Goal: Task Accomplishment & Management: Use online tool/utility

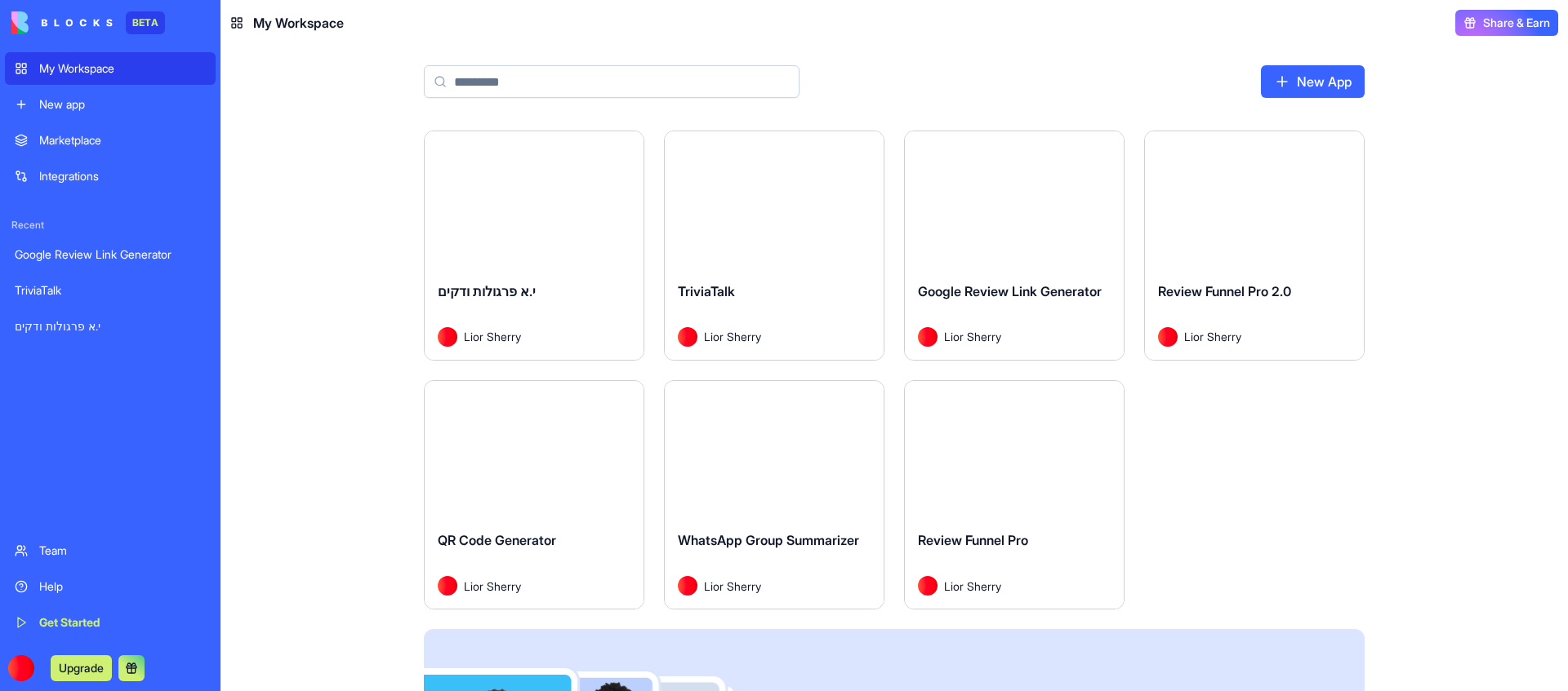
click at [1000, 446] on button "Launch" at bounding box center [1013, 448] width 122 height 32
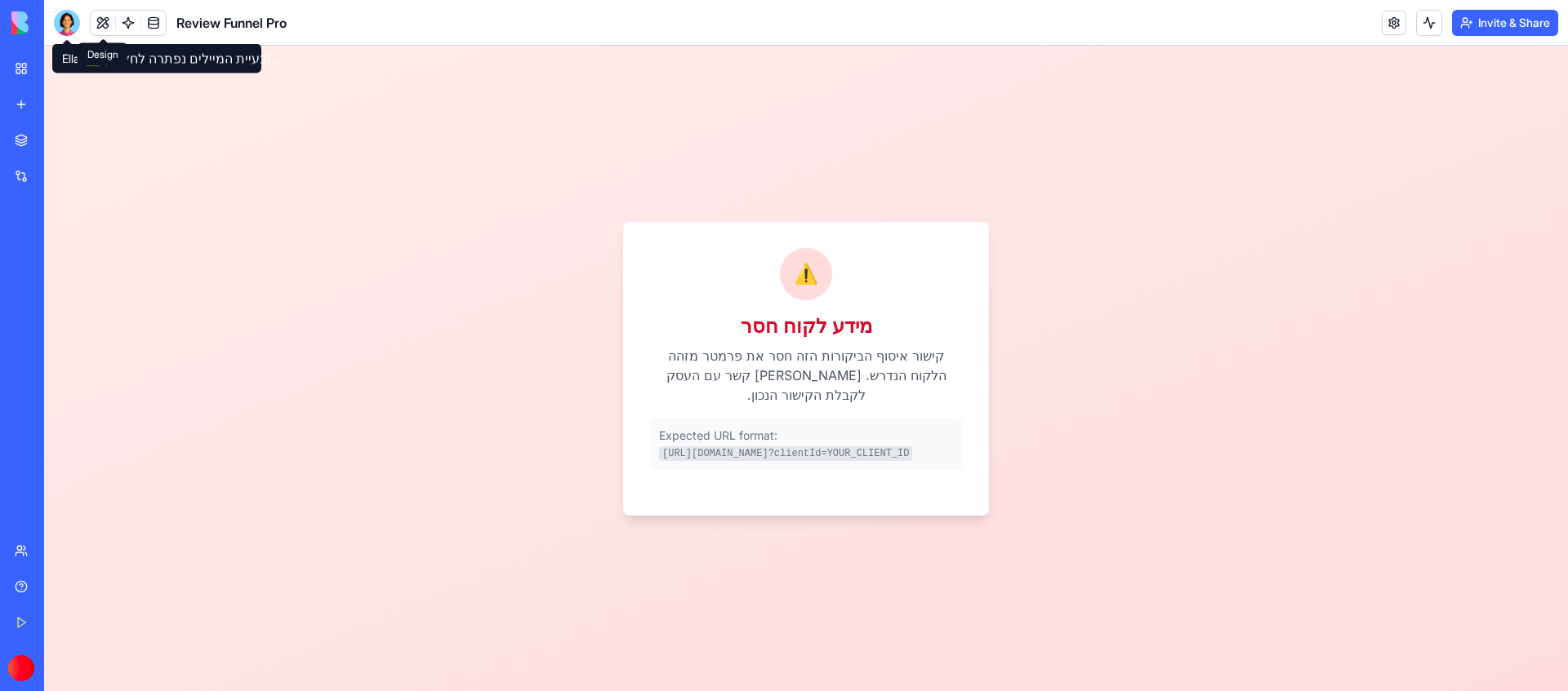
click at [91, 18] on button at bounding box center [103, 22] width 24 height 24
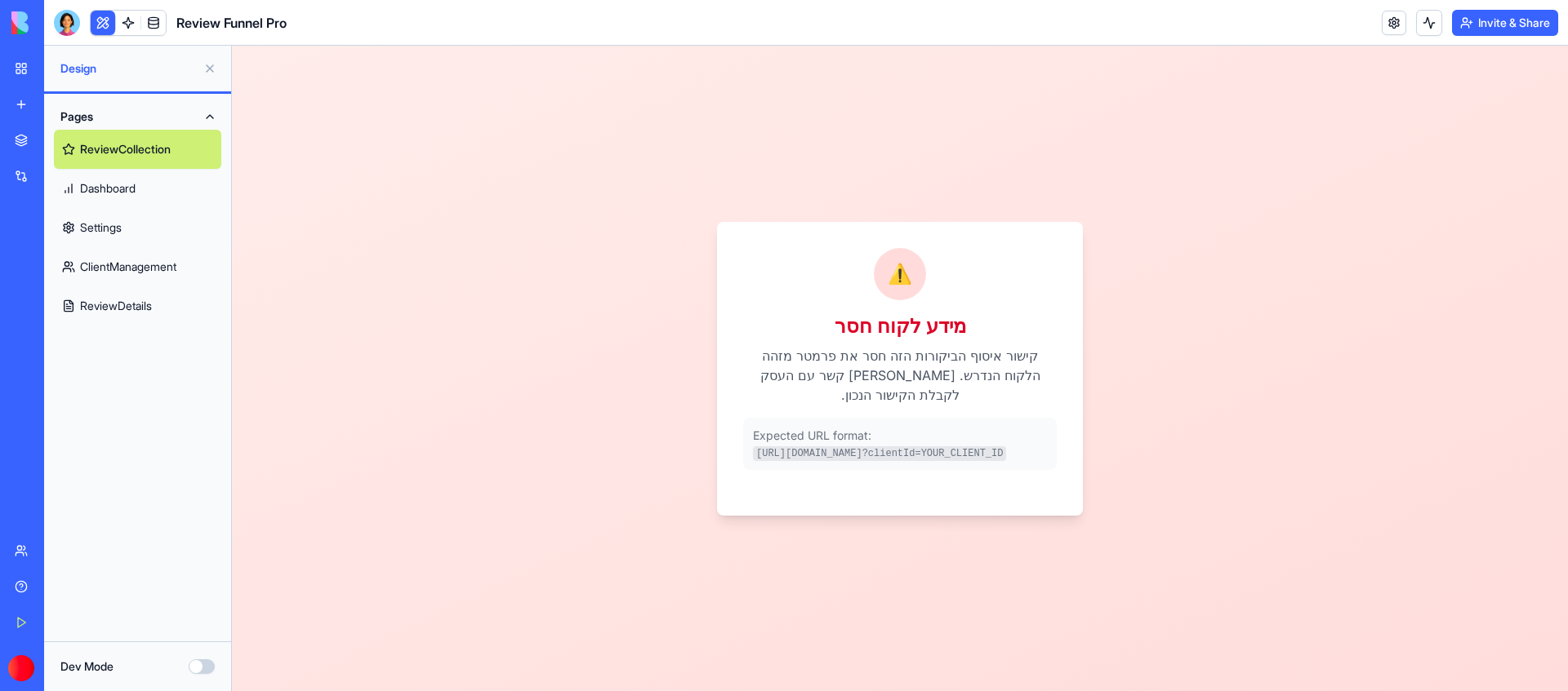
click at [112, 271] on link "ClientManagement" at bounding box center [137, 266] width 167 height 39
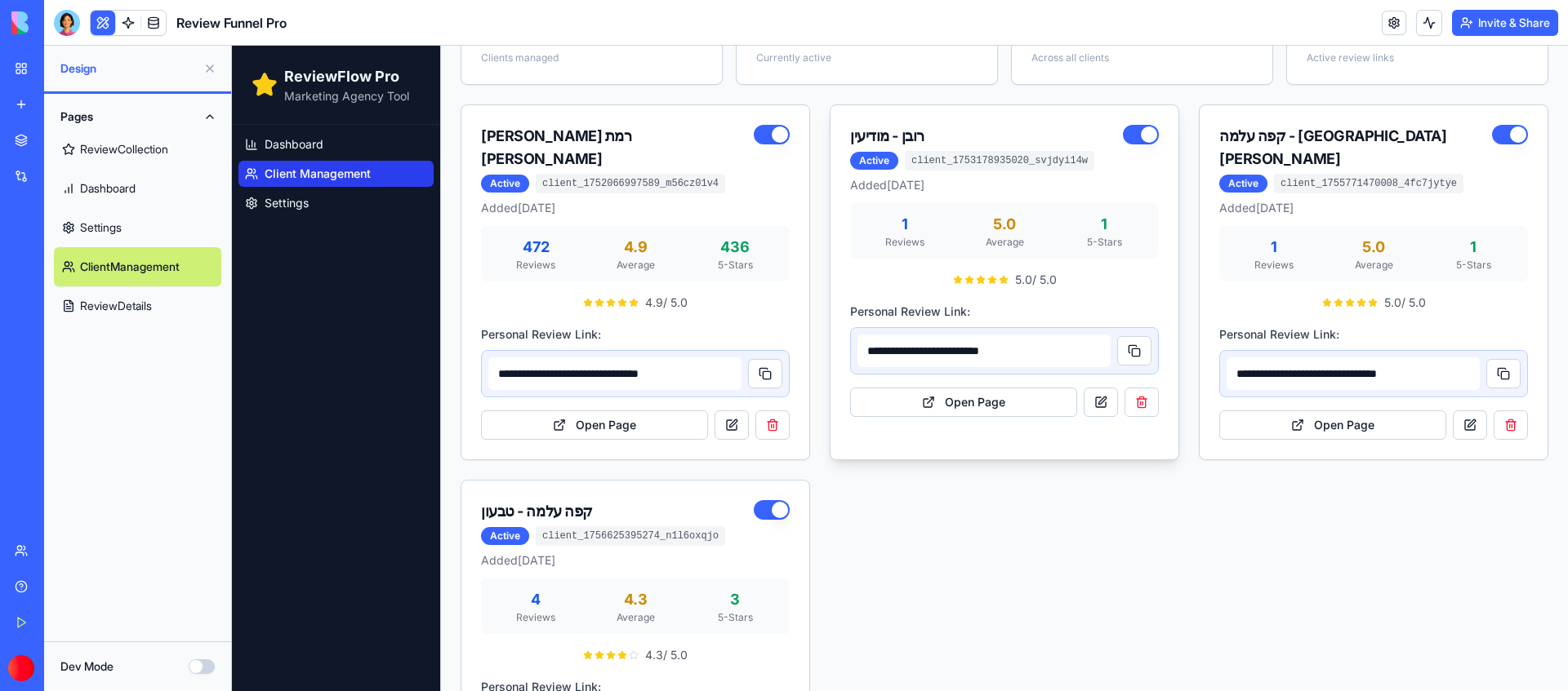
scroll to position [172, 0]
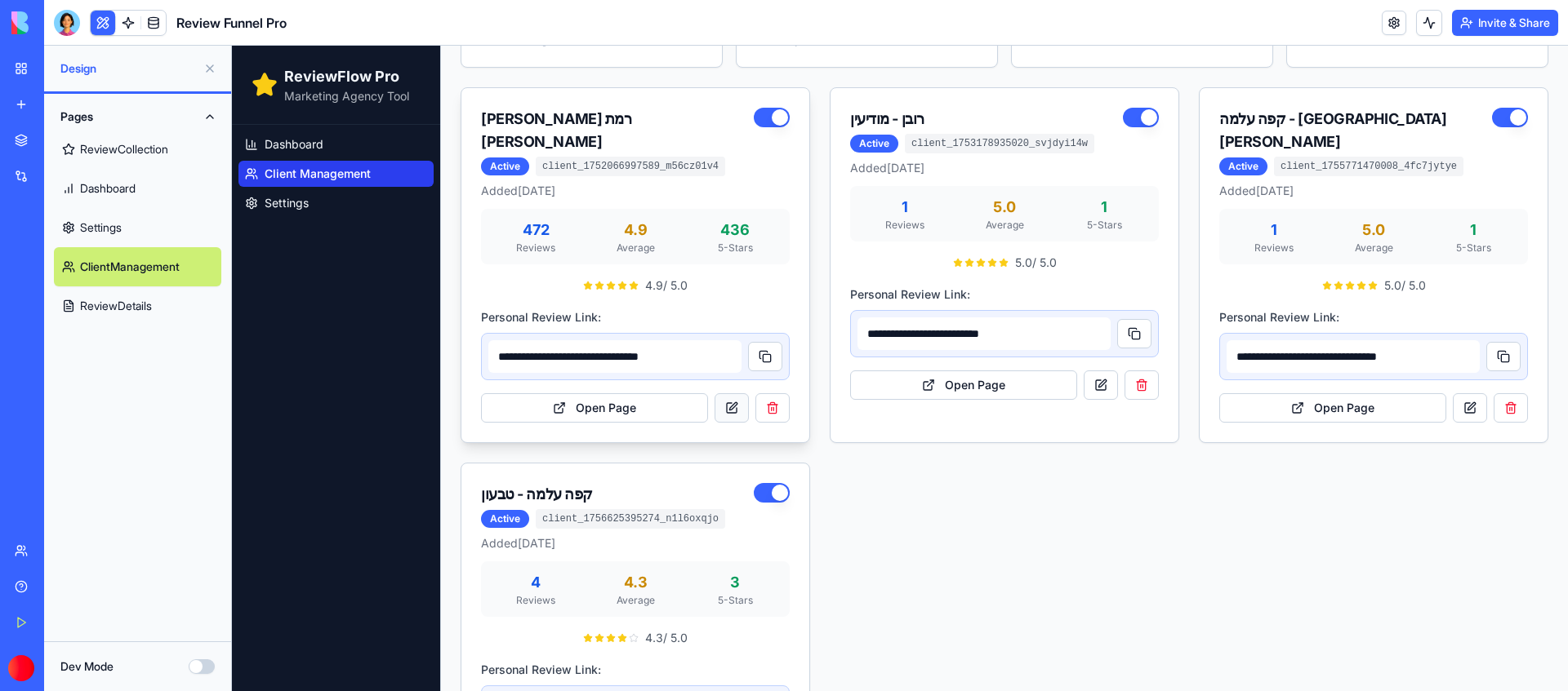
click at [730, 393] on link at bounding box center [731, 408] width 34 height 29
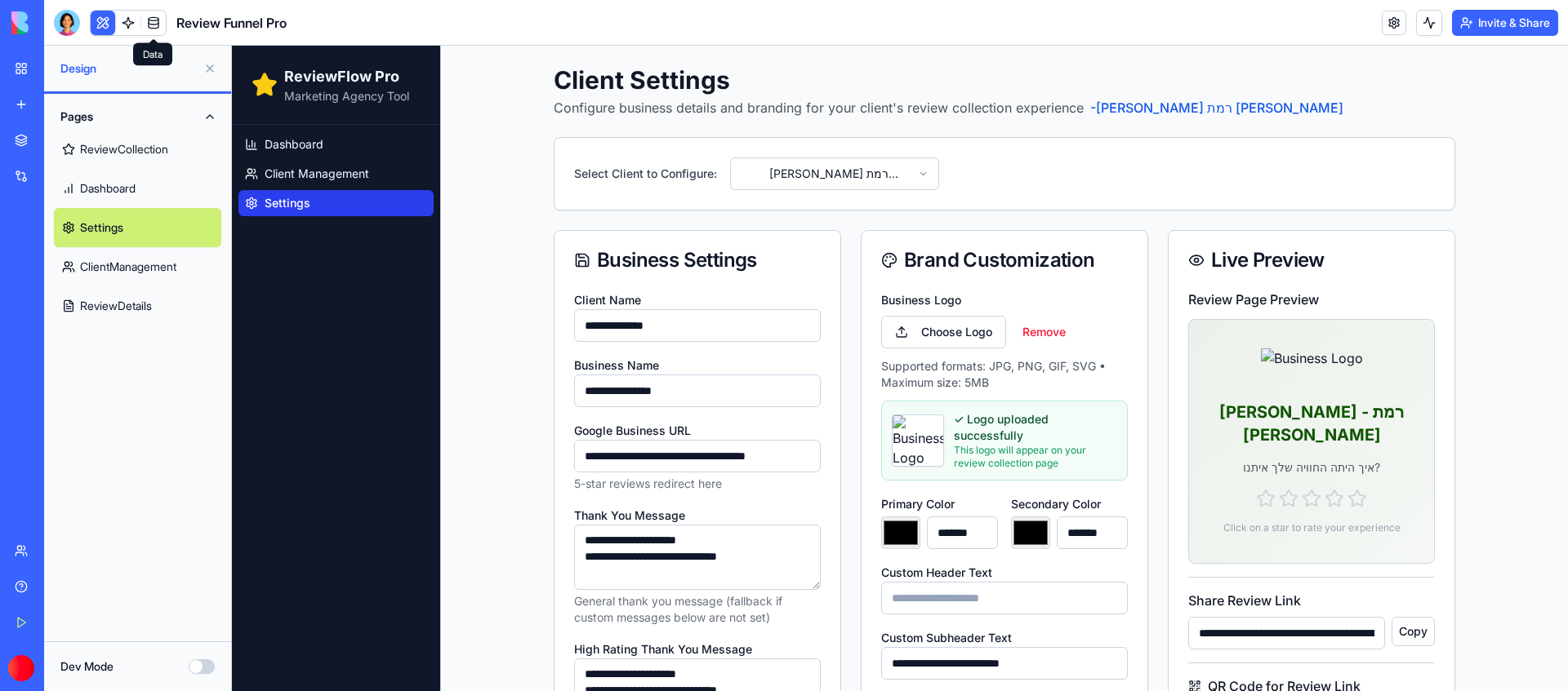
click at [147, 15] on link at bounding box center [153, 22] width 24 height 24
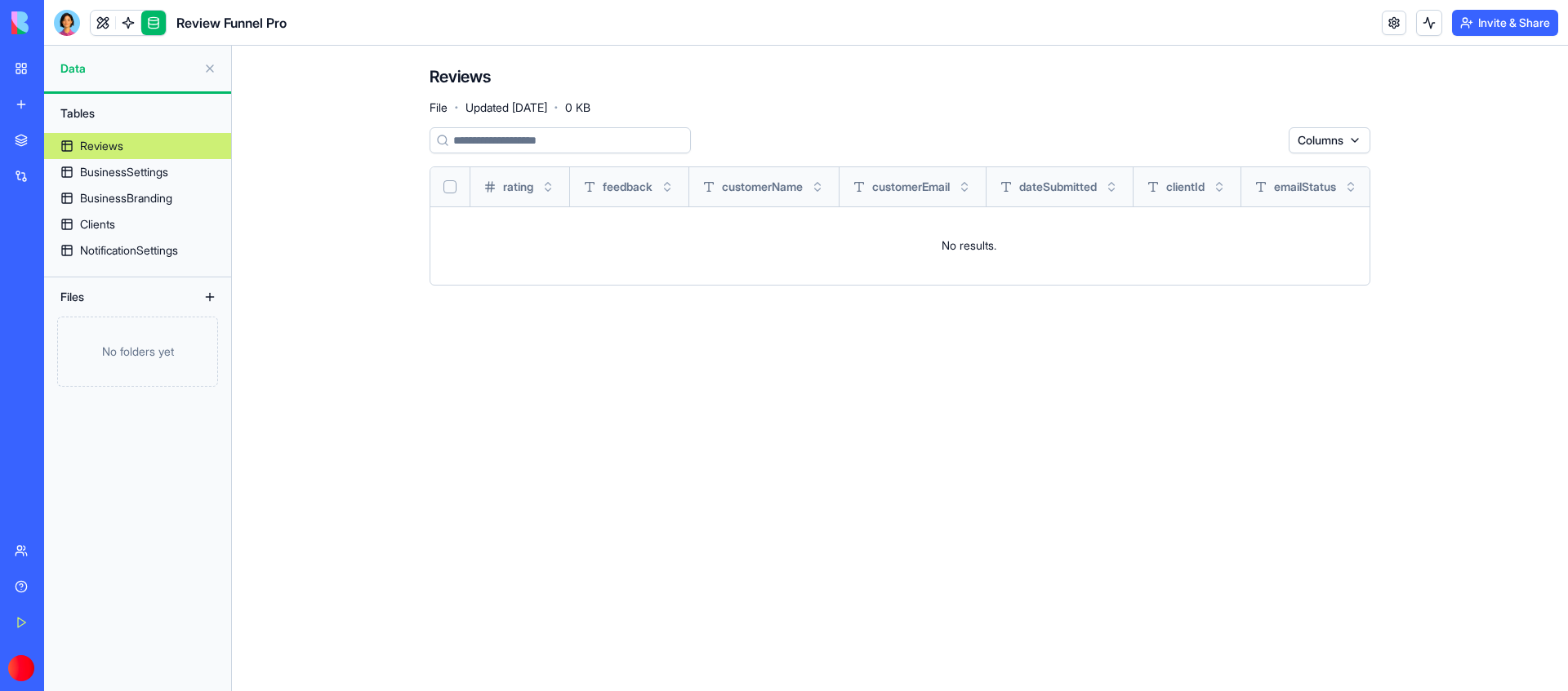
click at [126, 200] on div "BusinessBranding" at bounding box center [126, 198] width 92 height 17
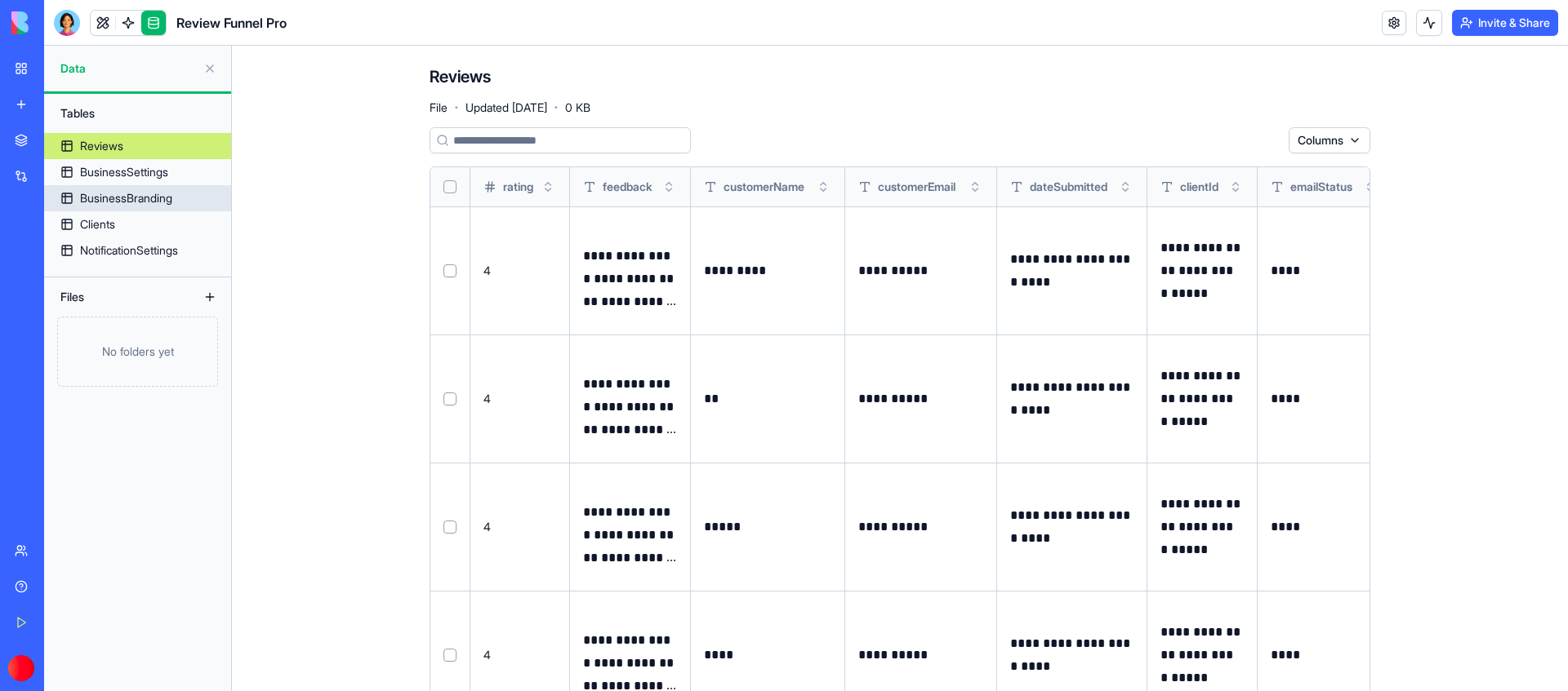
click at [124, 194] on div "BusinessBranding" at bounding box center [126, 198] width 92 height 17
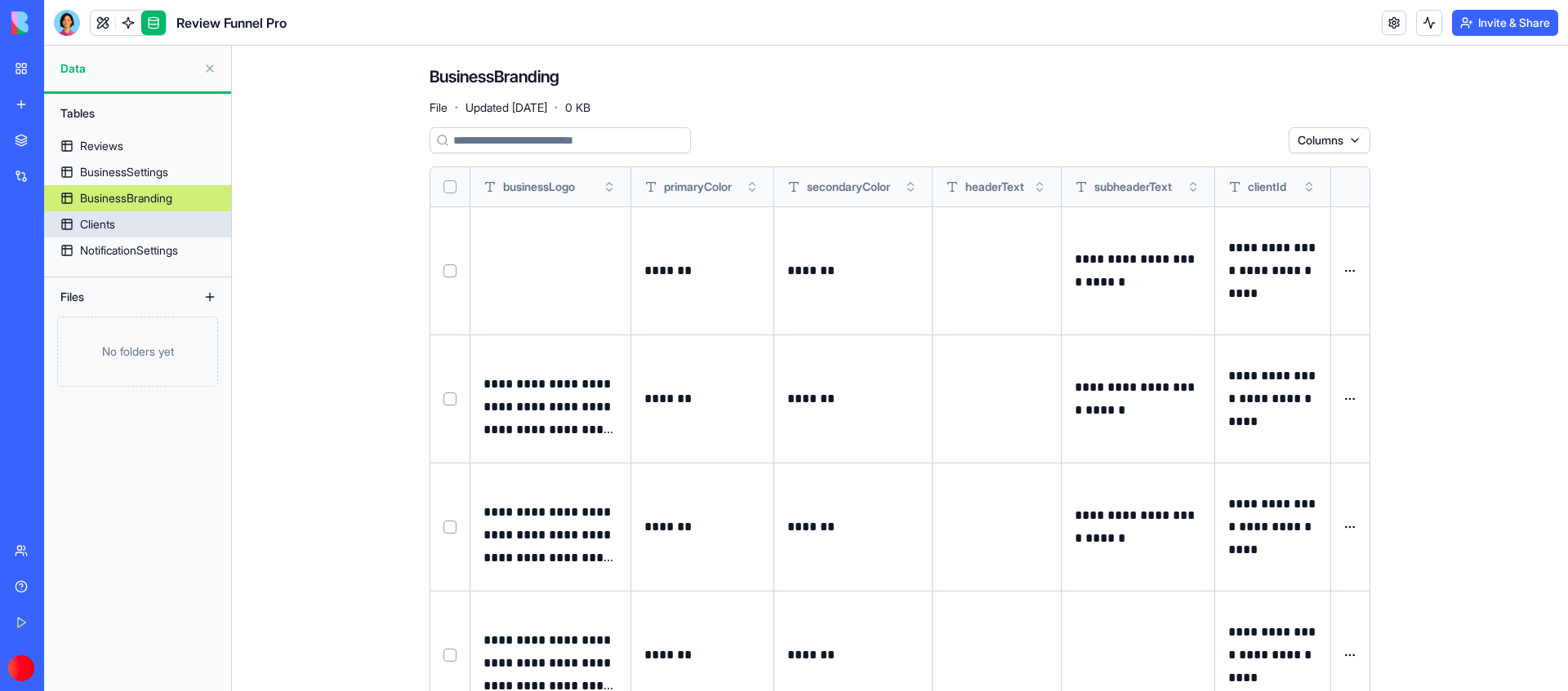
click at [118, 222] on link "Clients" at bounding box center [137, 224] width 186 height 26
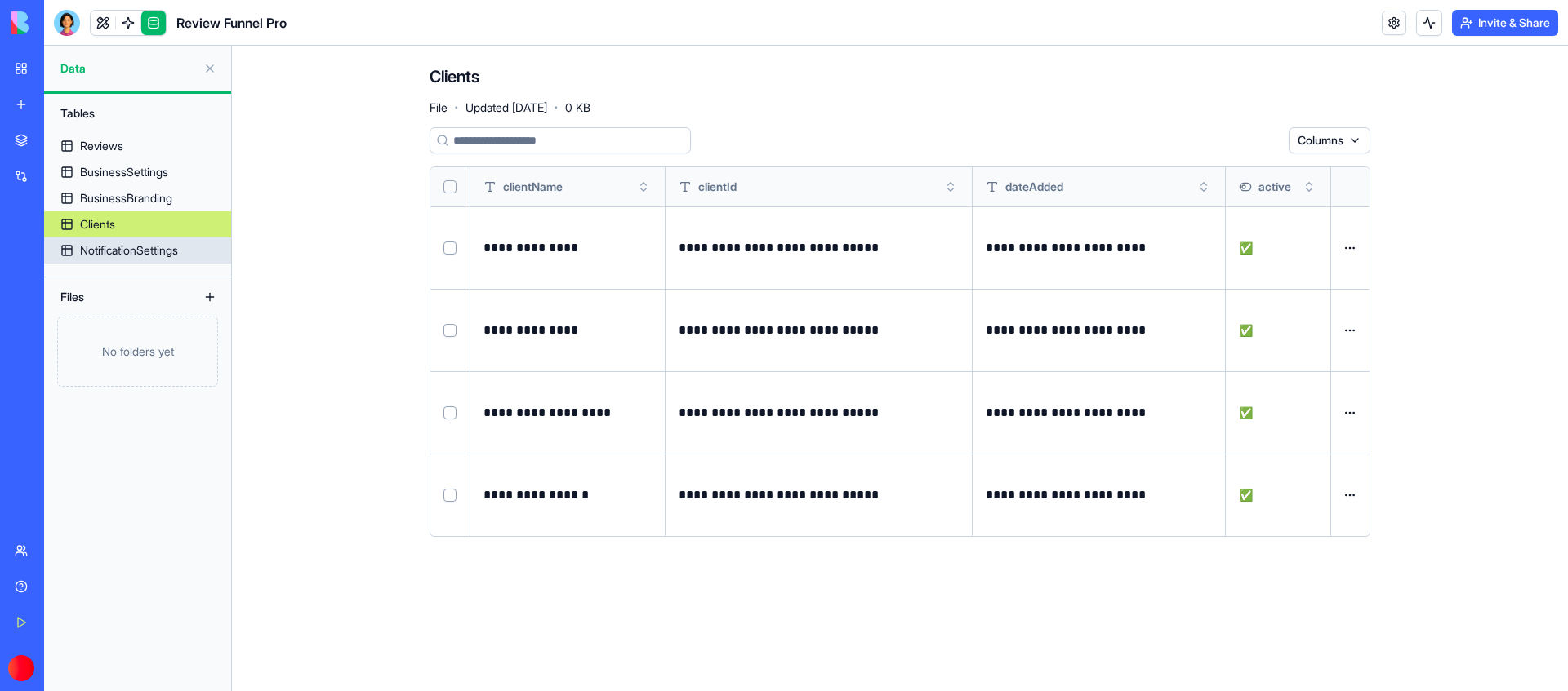
click at [155, 250] on div "NotificationSettings" at bounding box center [129, 250] width 98 height 17
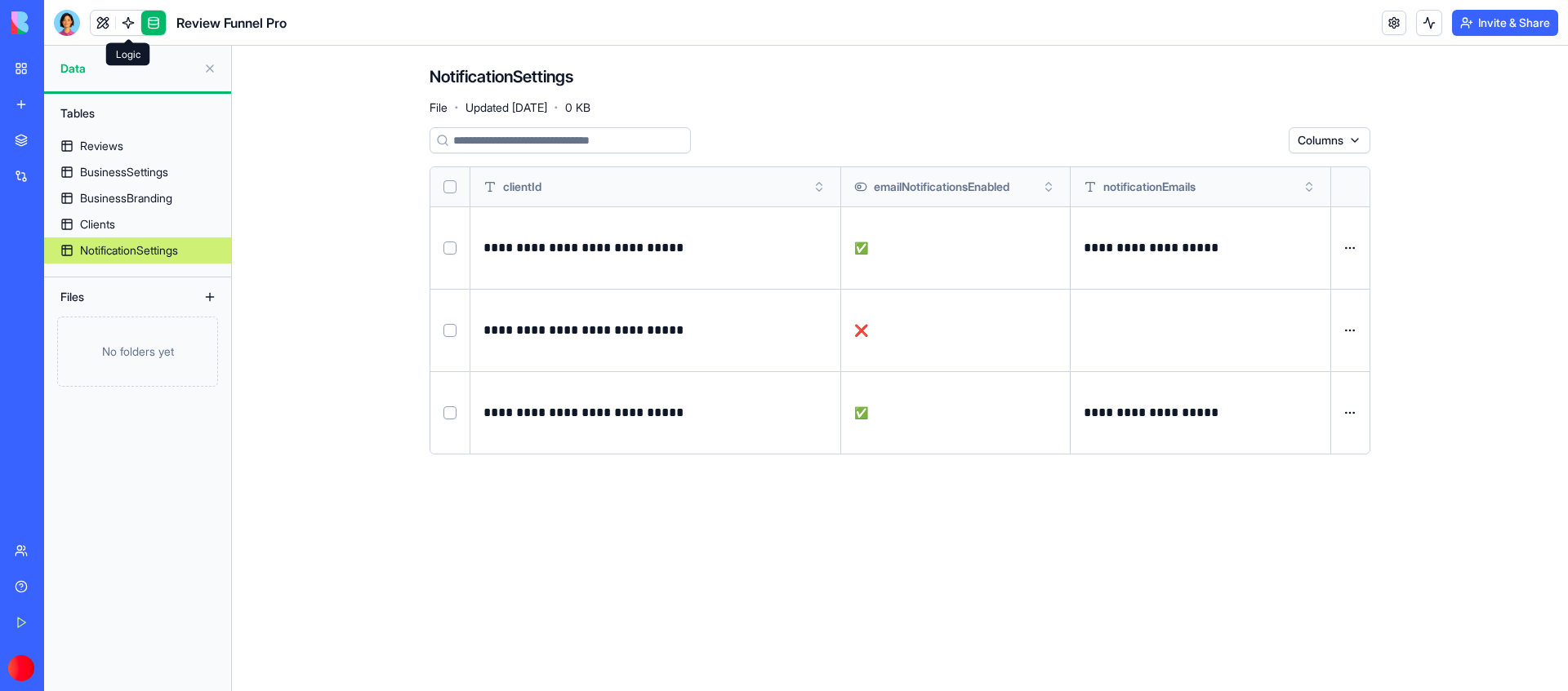
click at [132, 20] on link at bounding box center [128, 22] width 24 height 24
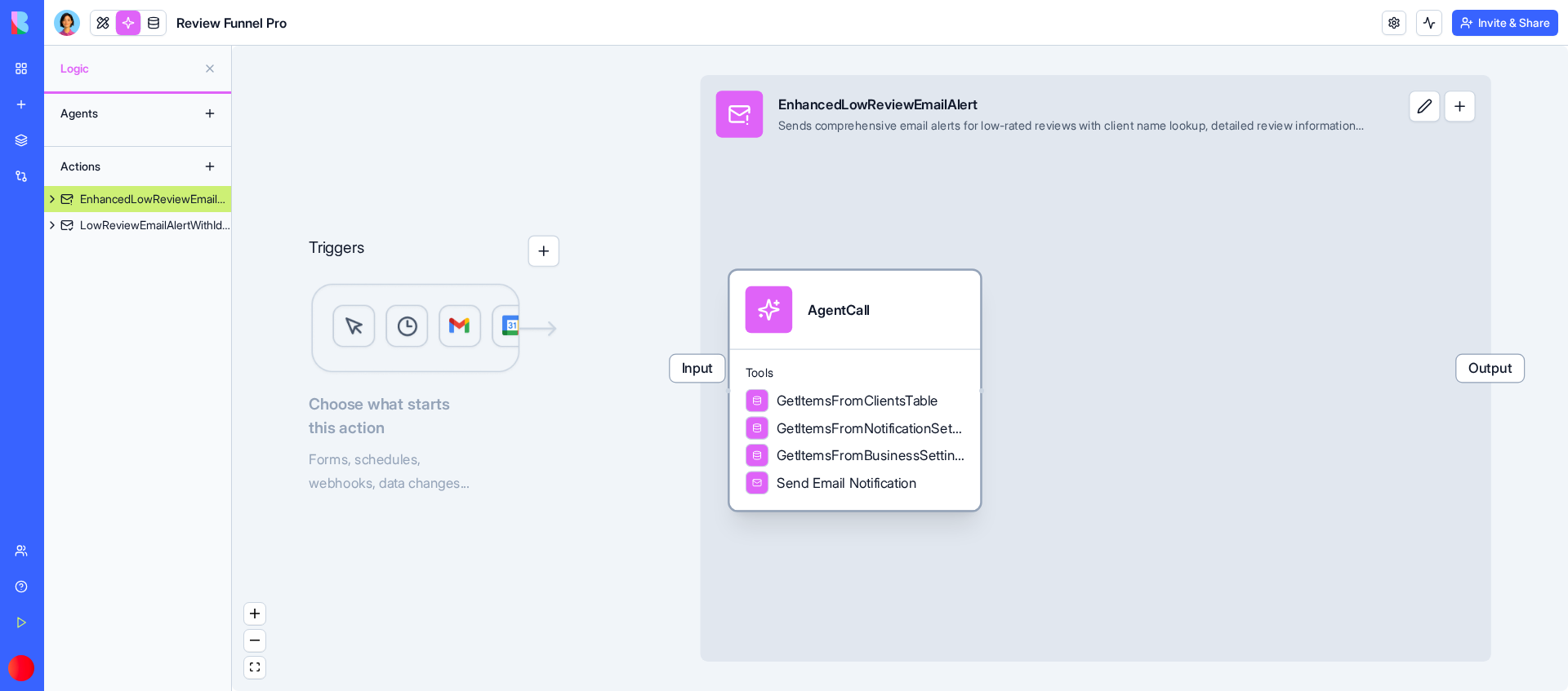
click at [929, 317] on div "AgentCall" at bounding box center [854, 310] width 219 height 48
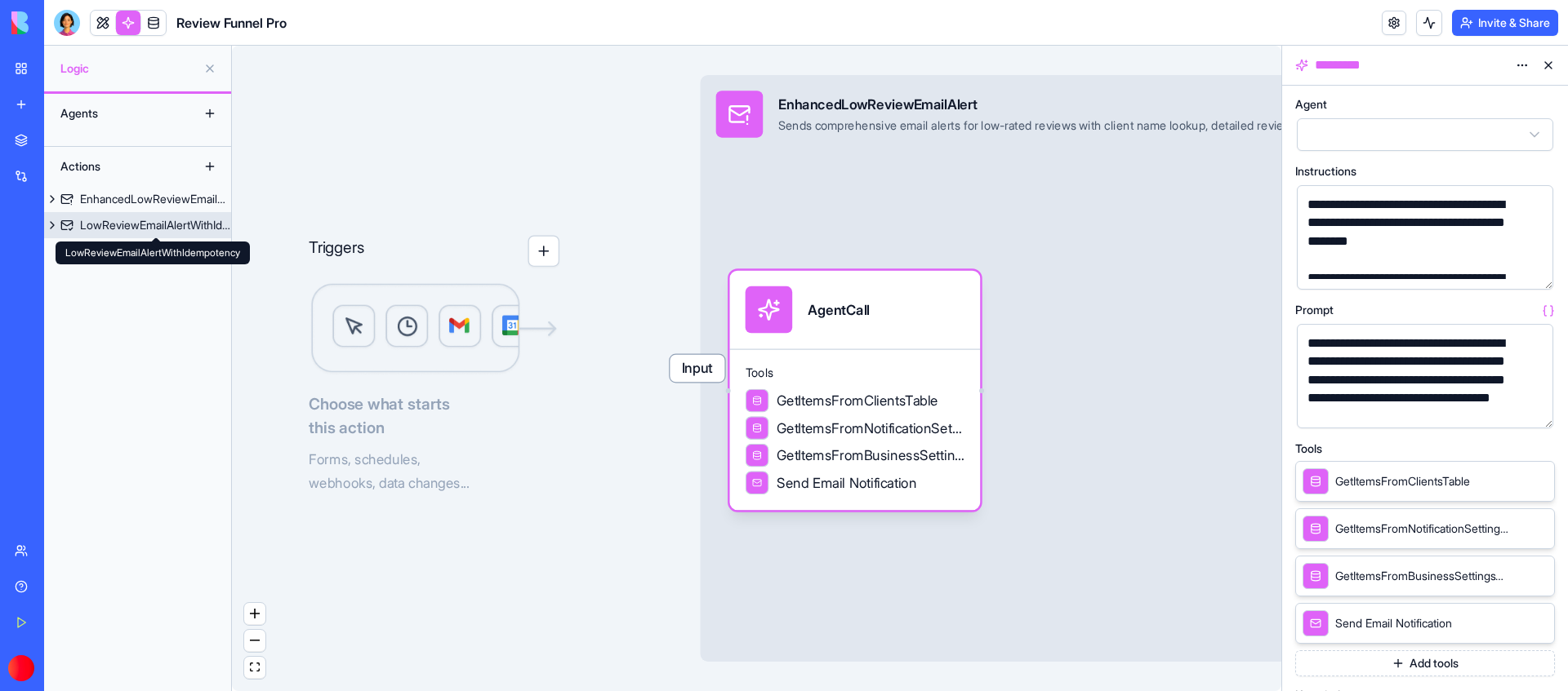
click at [147, 217] on div "LowReviewEmailAlertWithIdempotency" at bounding box center [155, 224] width 151 height 17
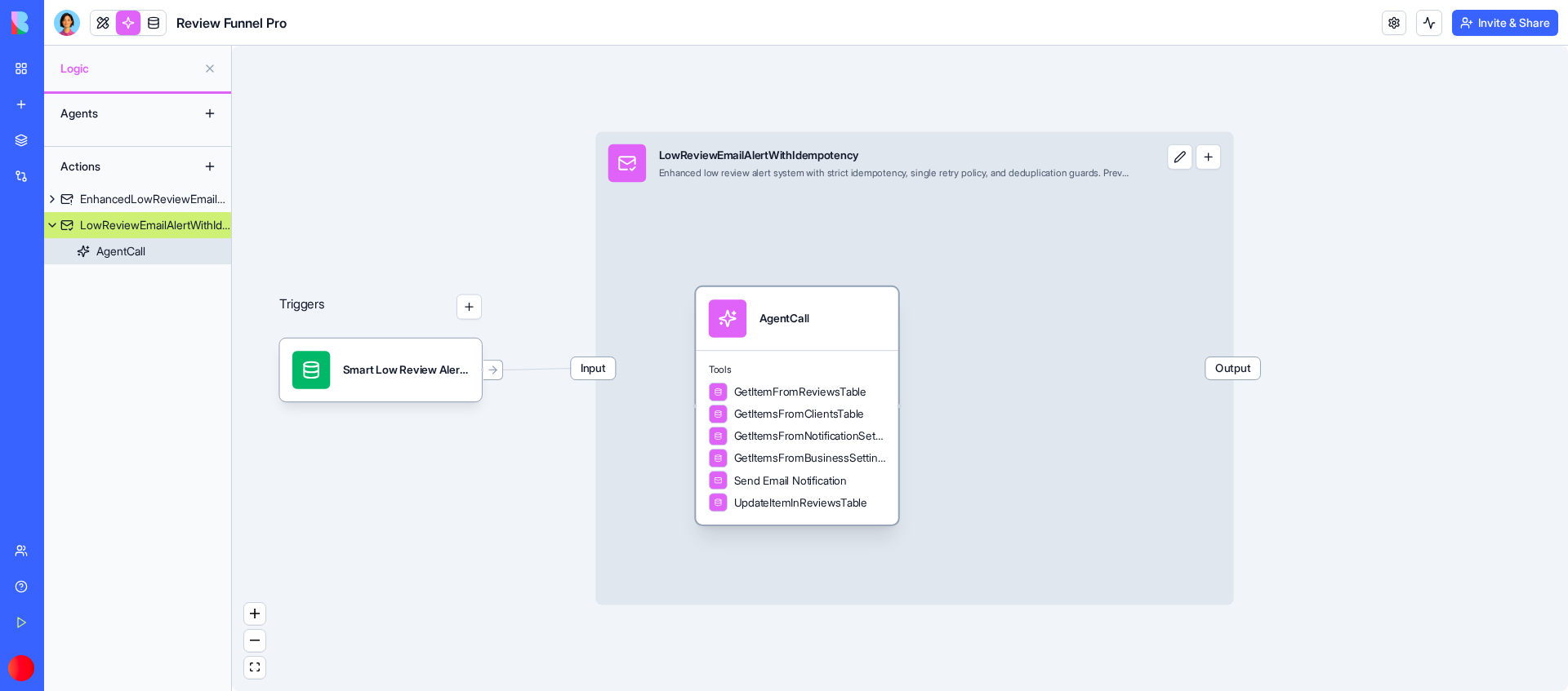
click at [823, 330] on div "AgentCall" at bounding box center [797, 318] width 177 height 37
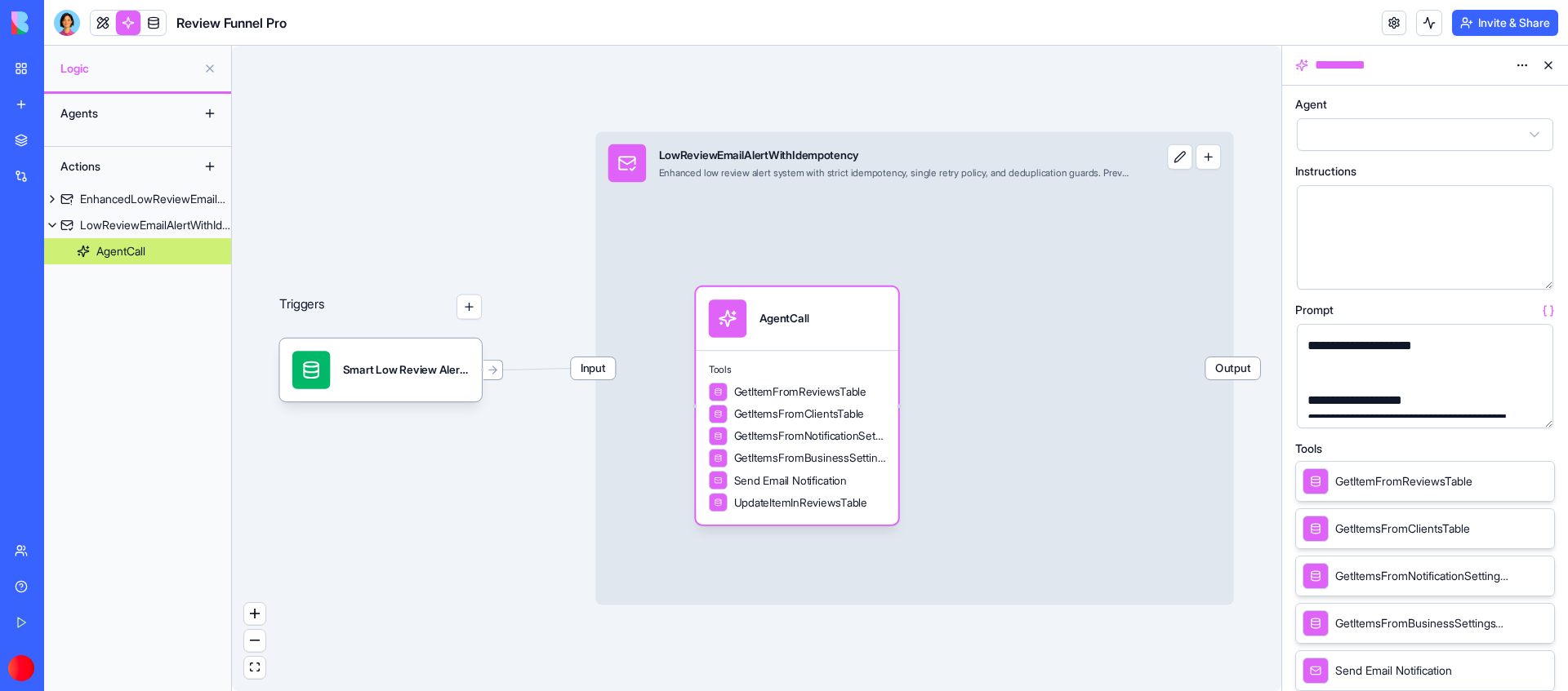
scroll to position [72, 0]
click at [1499, 359] on div "**********" at bounding box center [1411, 327] width 217 height 92
click at [492, 369] on icon at bounding box center [492, 370] width 13 height 13
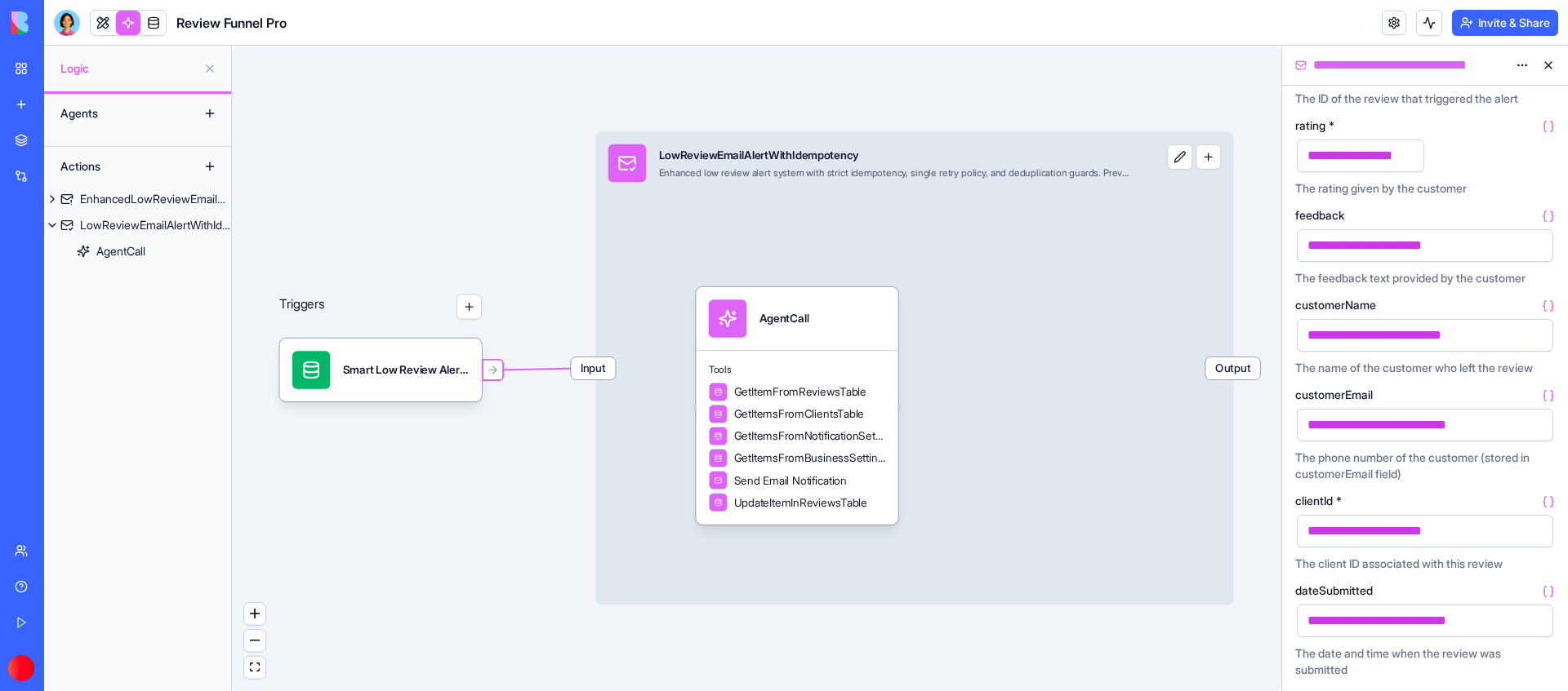
scroll to position [0, 0]
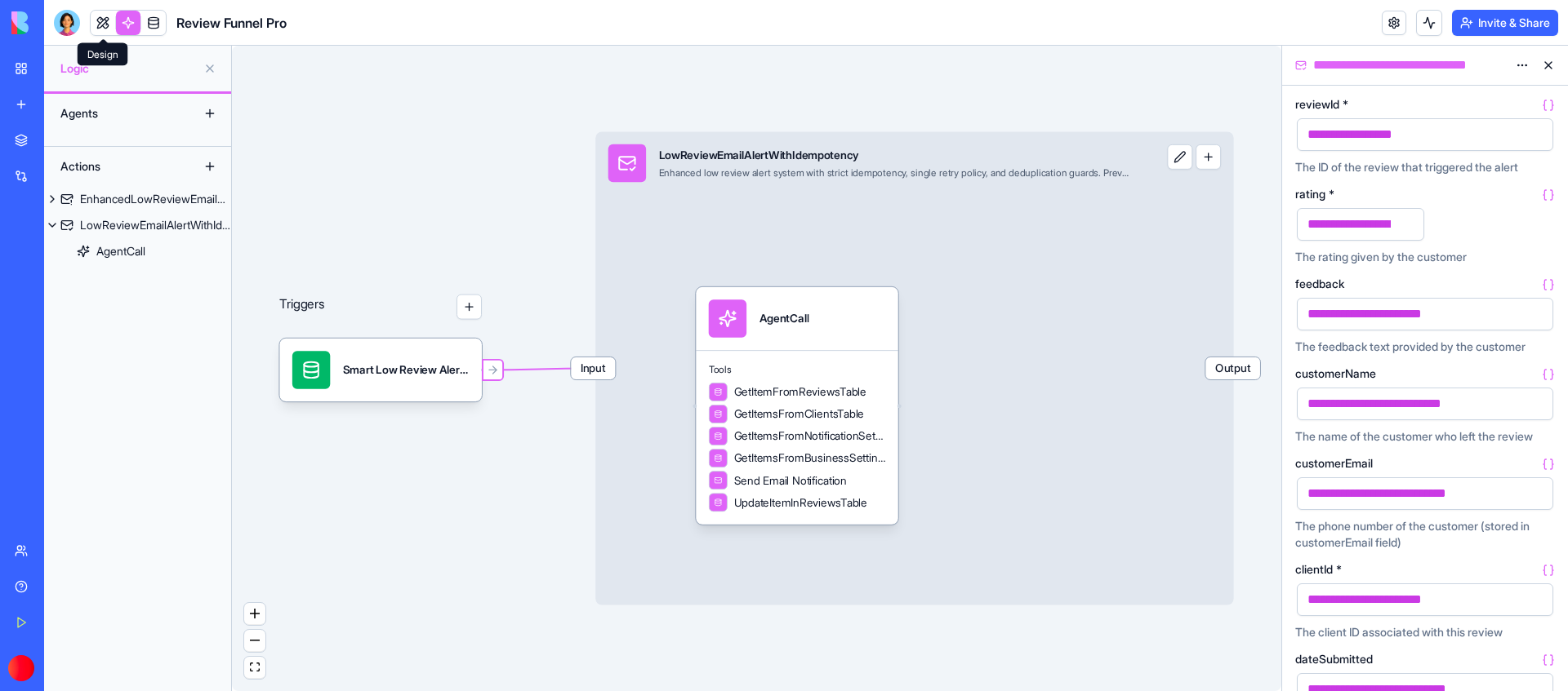
click at [103, 20] on link at bounding box center [103, 22] width 24 height 24
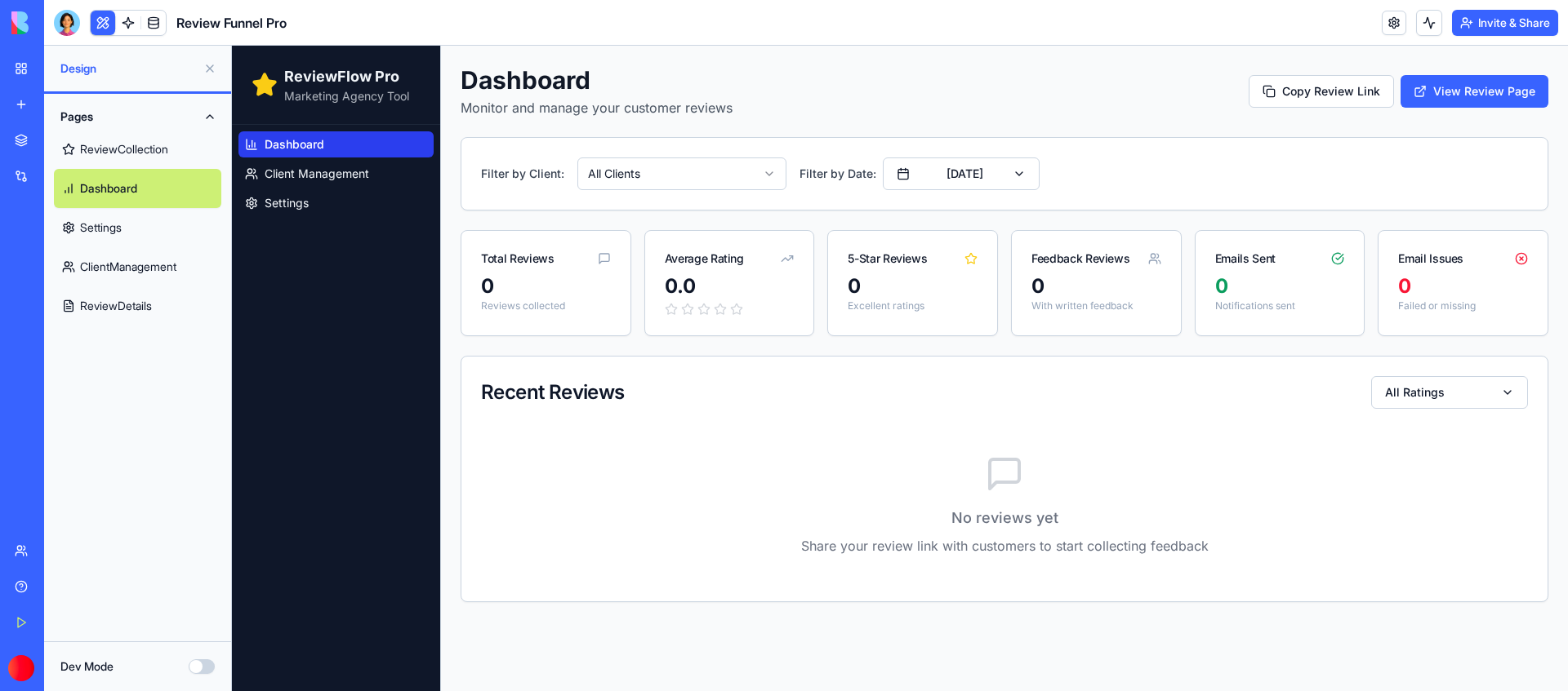
click at [137, 264] on link "ClientManagement" at bounding box center [137, 266] width 167 height 39
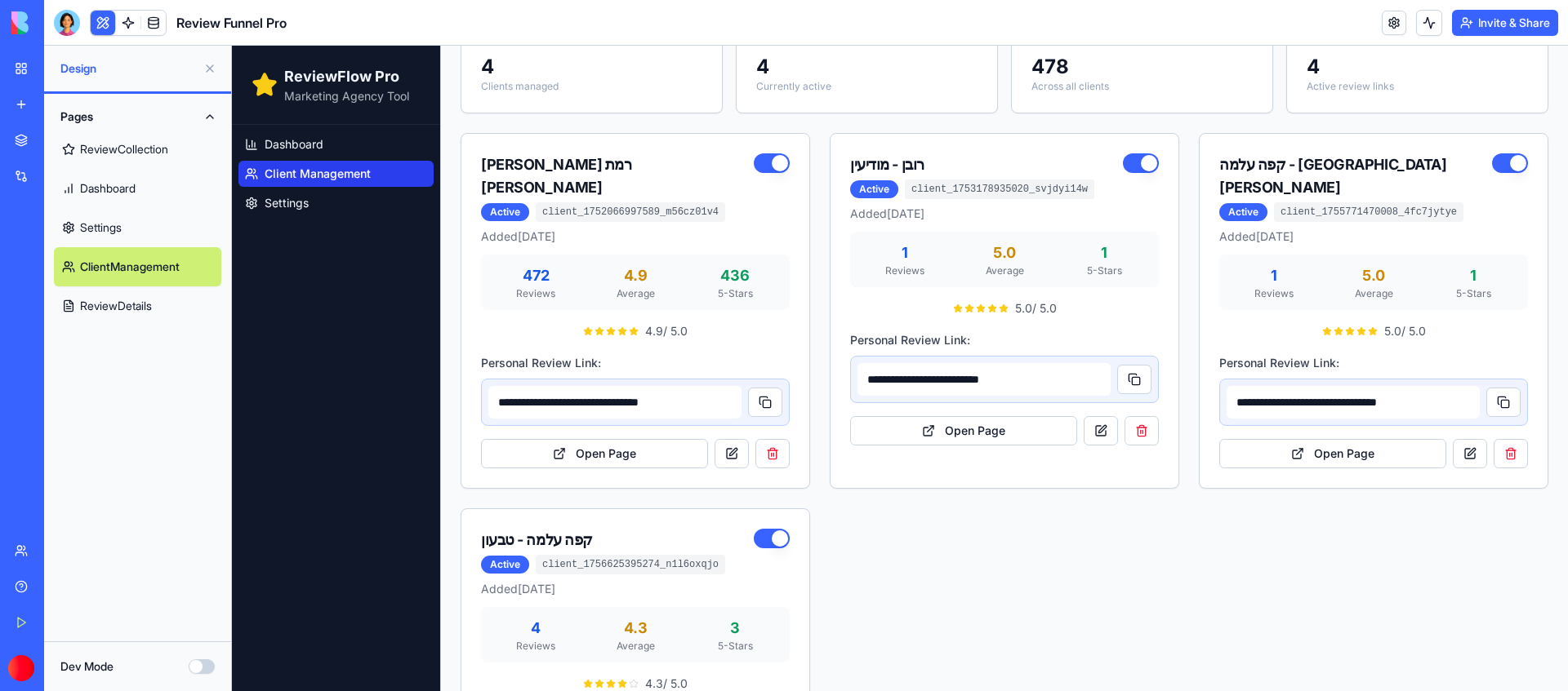
scroll to position [273, 0]
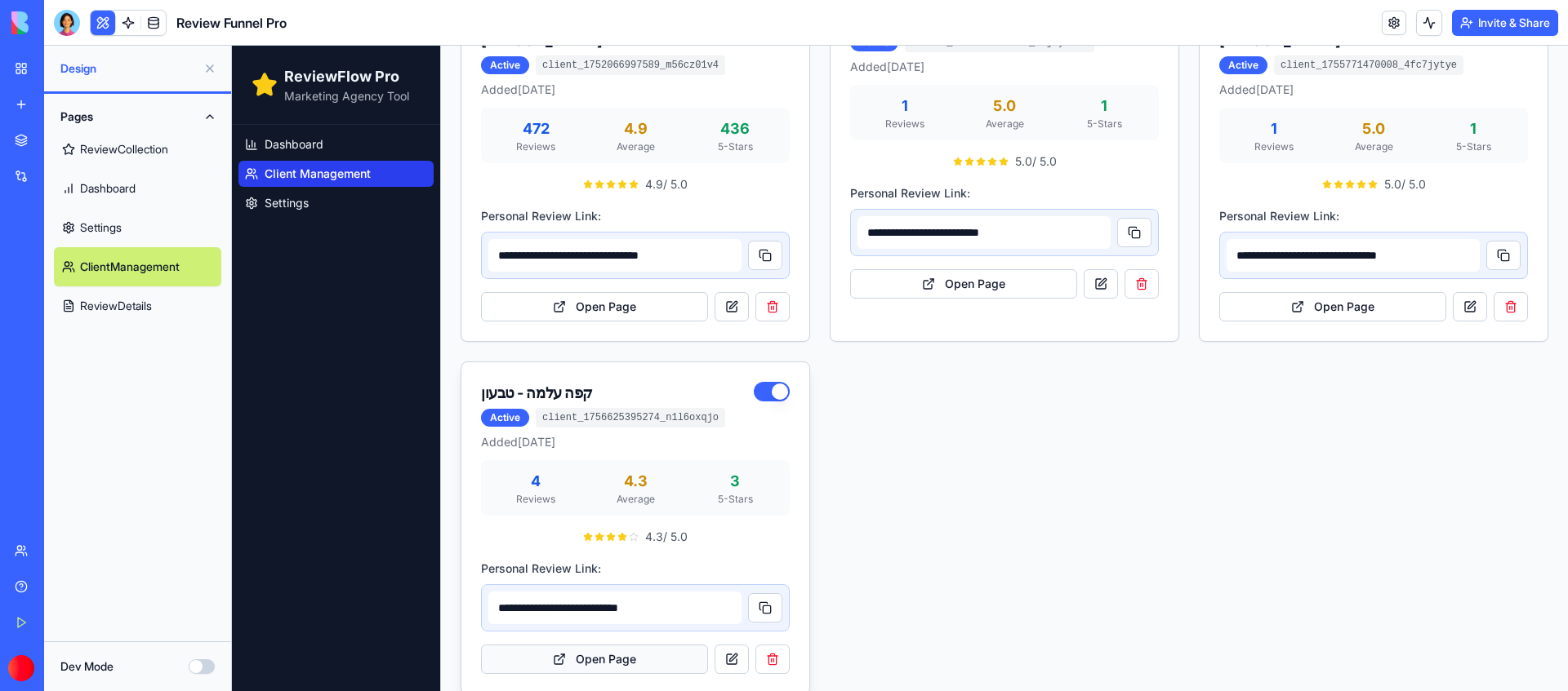
click at [616, 645] on button "Open Page" at bounding box center [595, 660] width 227 height 29
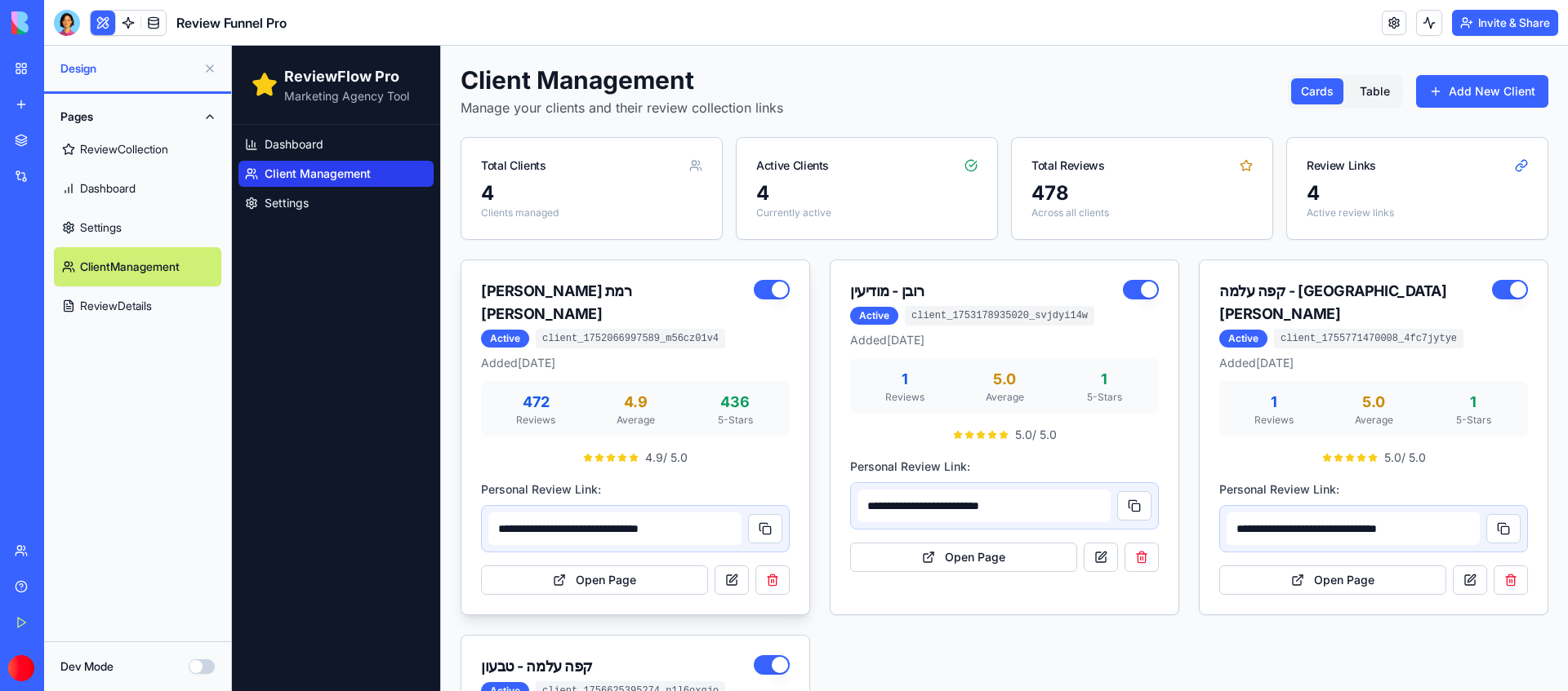
scroll to position [67, 0]
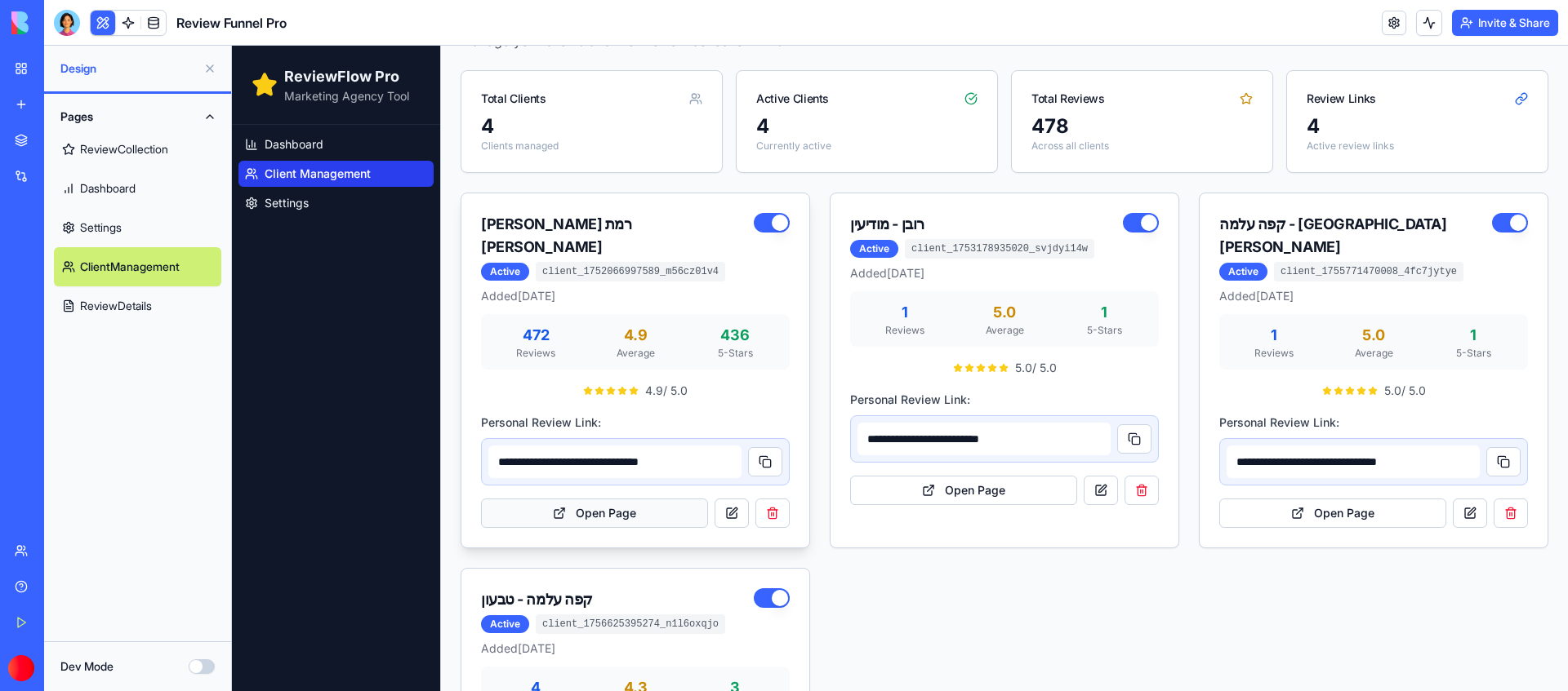
click at [612, 499] on button "Open Page" at bounding box center [595, 513] width 227 height 29
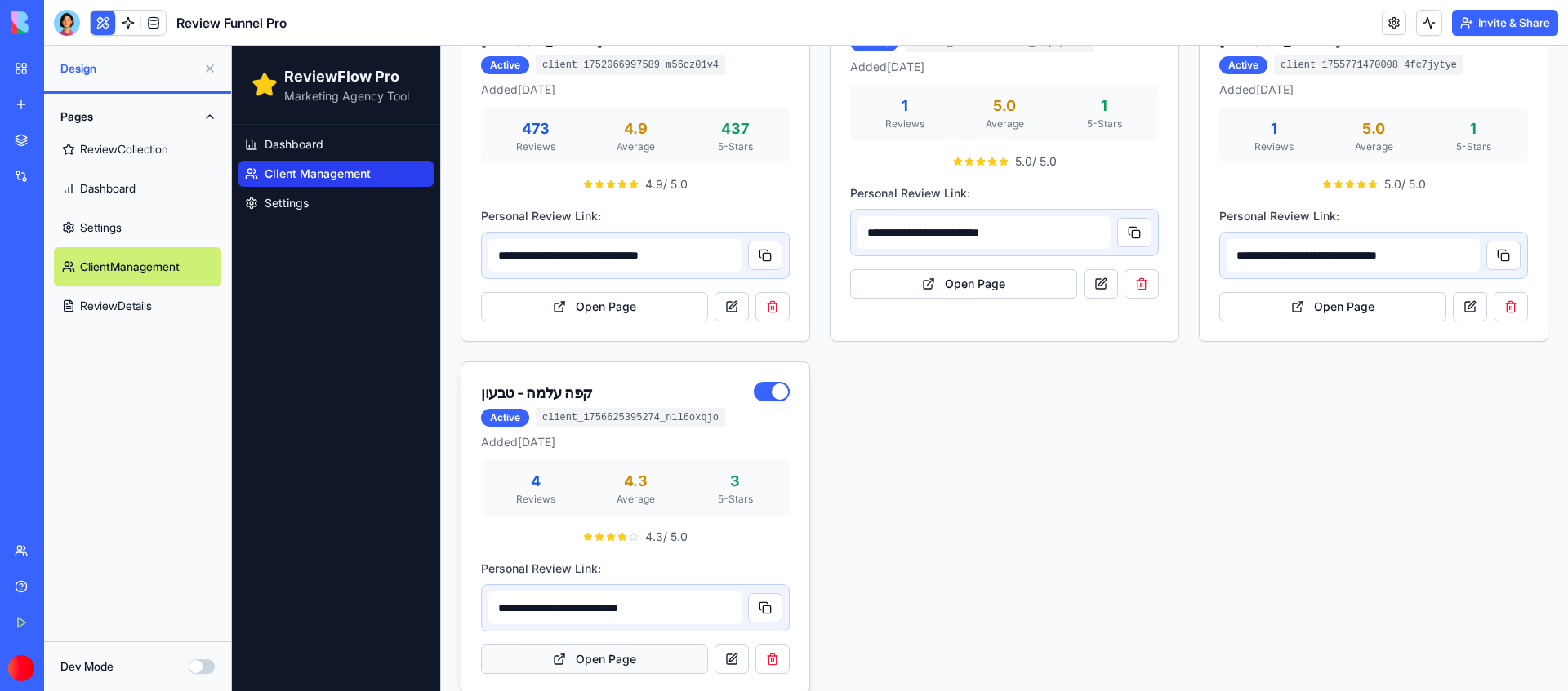
click at [623, 645] on button "Open Page" at bounding box center [595, 660] width 227 height 29
click at [125, 14] on link at bounding box center [128, 22] width 24 height 24
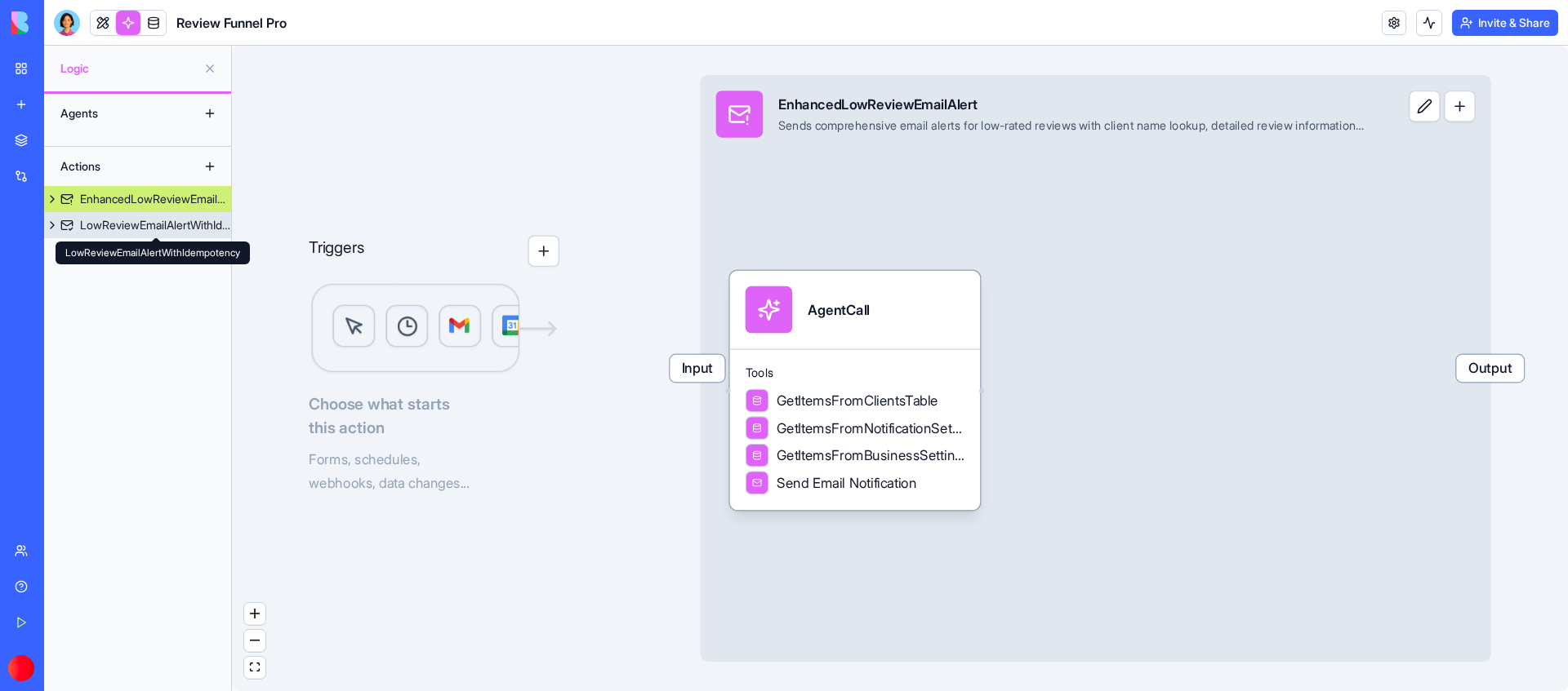
click at [164, 224] on div "LowReviewEmailAlertWithIdempotency" at bounding box center [155, 224] width 151 height 17
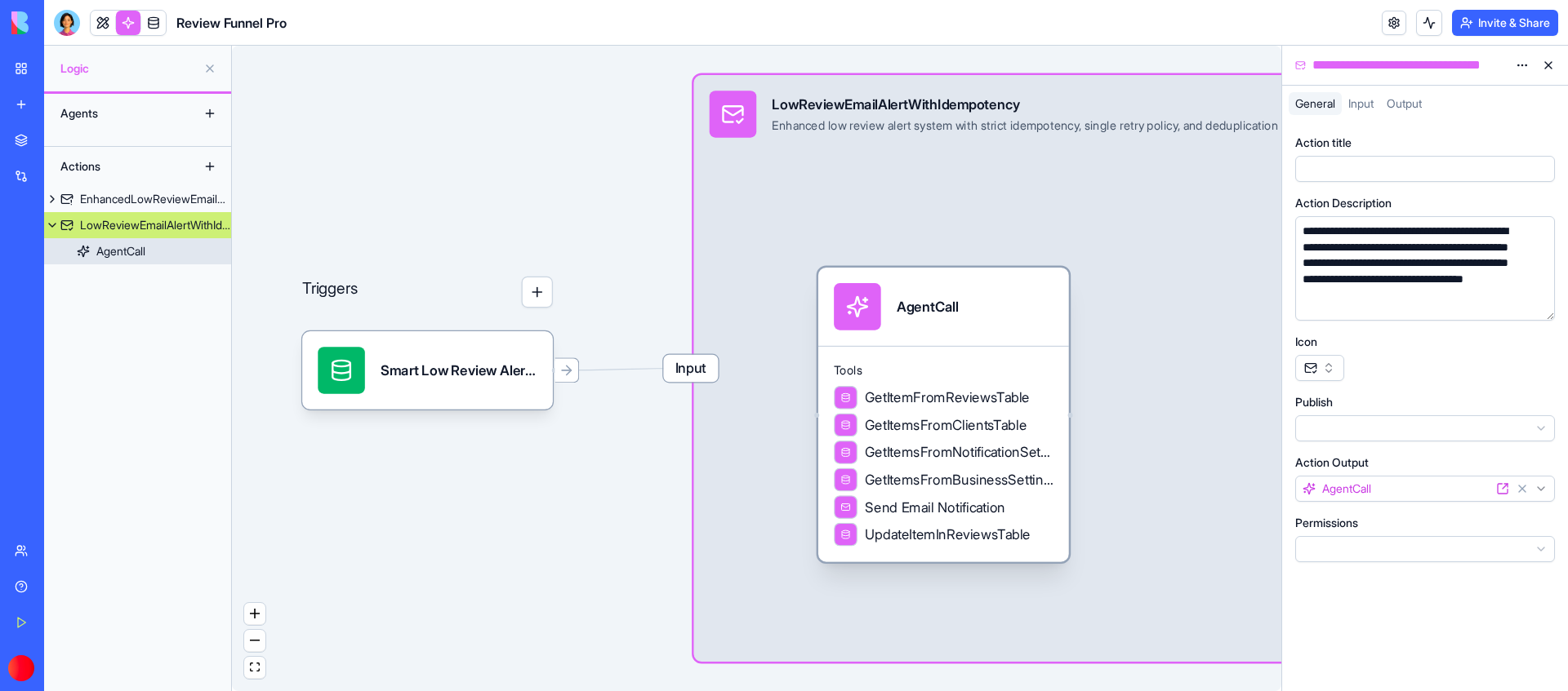
click at [1000, 343] on div "AgentCall" at bounding box center [943, 306] width 251 height 78
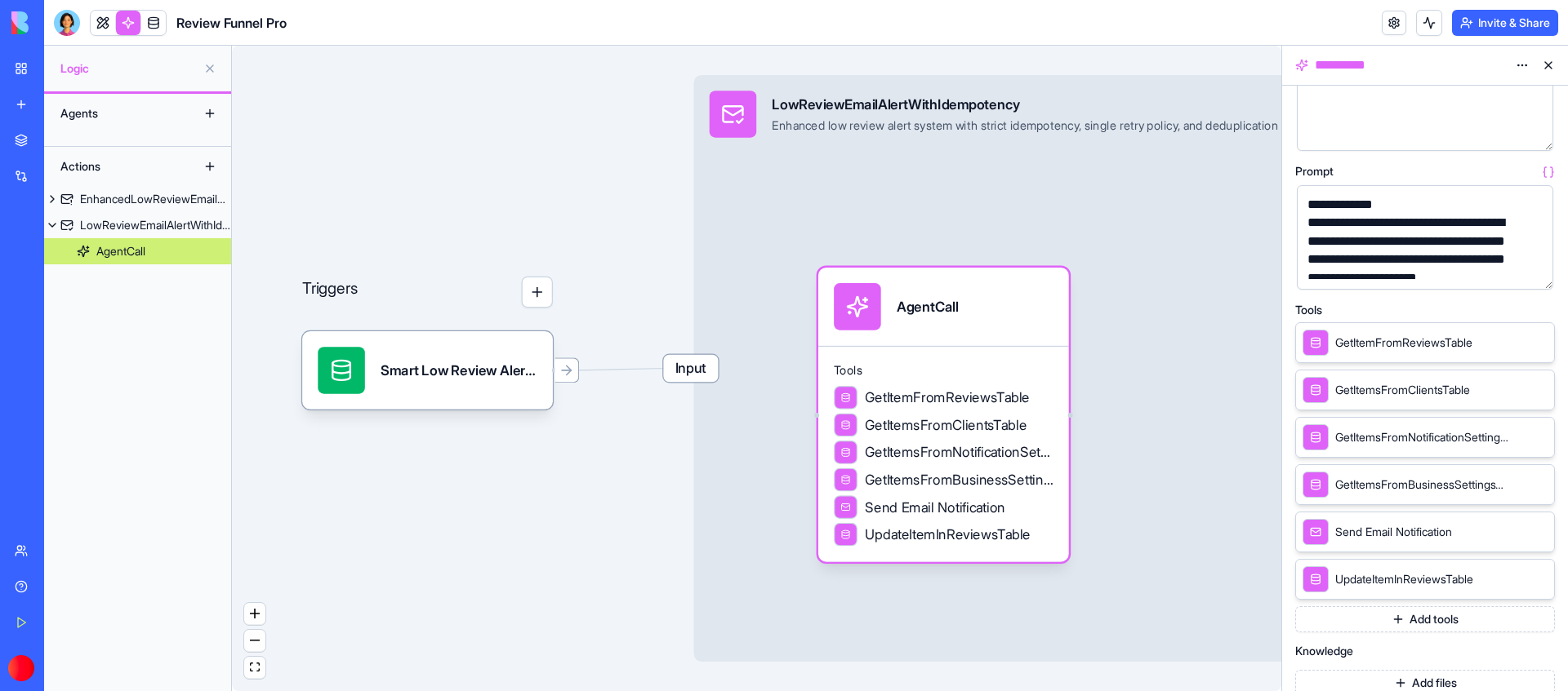
scroll to position [143, 0]
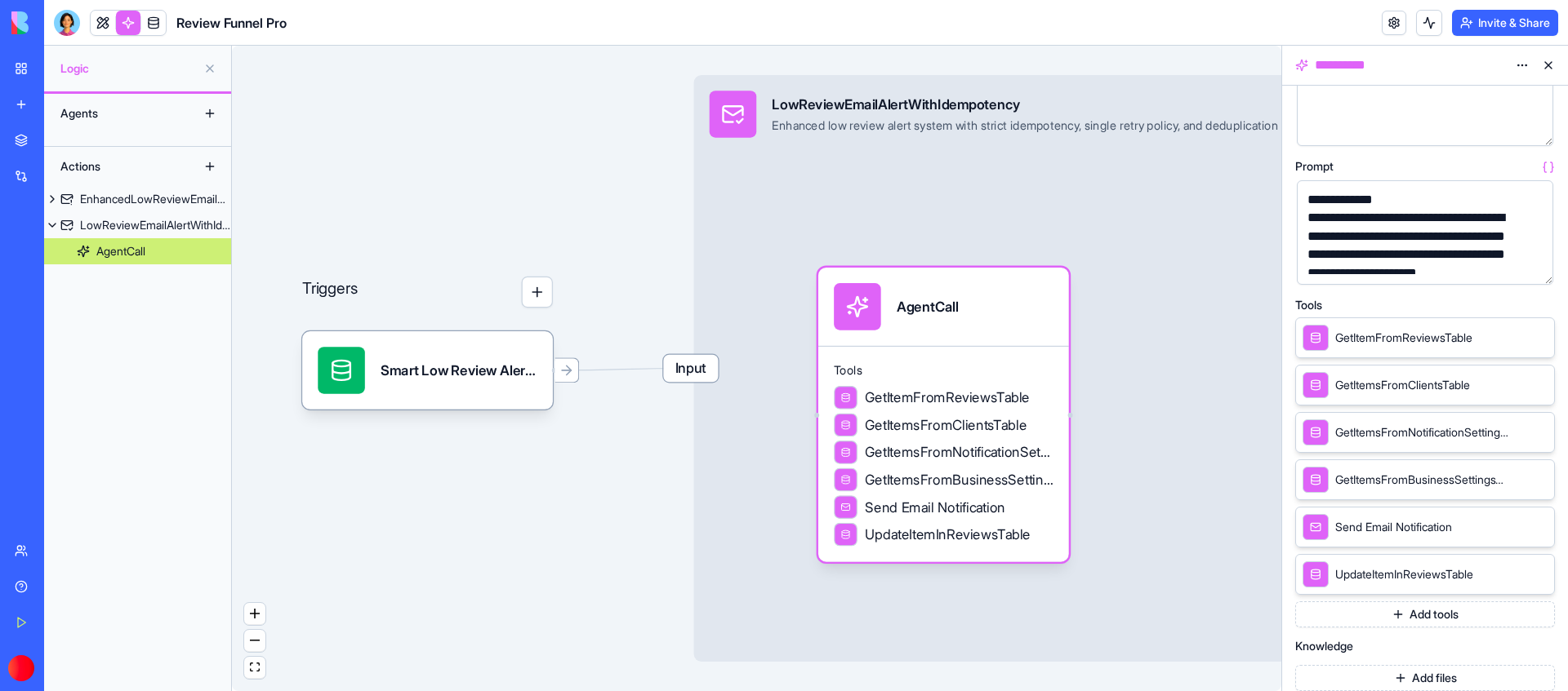
click at [1538, 575] on icon at bounding box center [1537, 574] width 7 height 7
